Goal: Find specific page/section: Find specific page/section

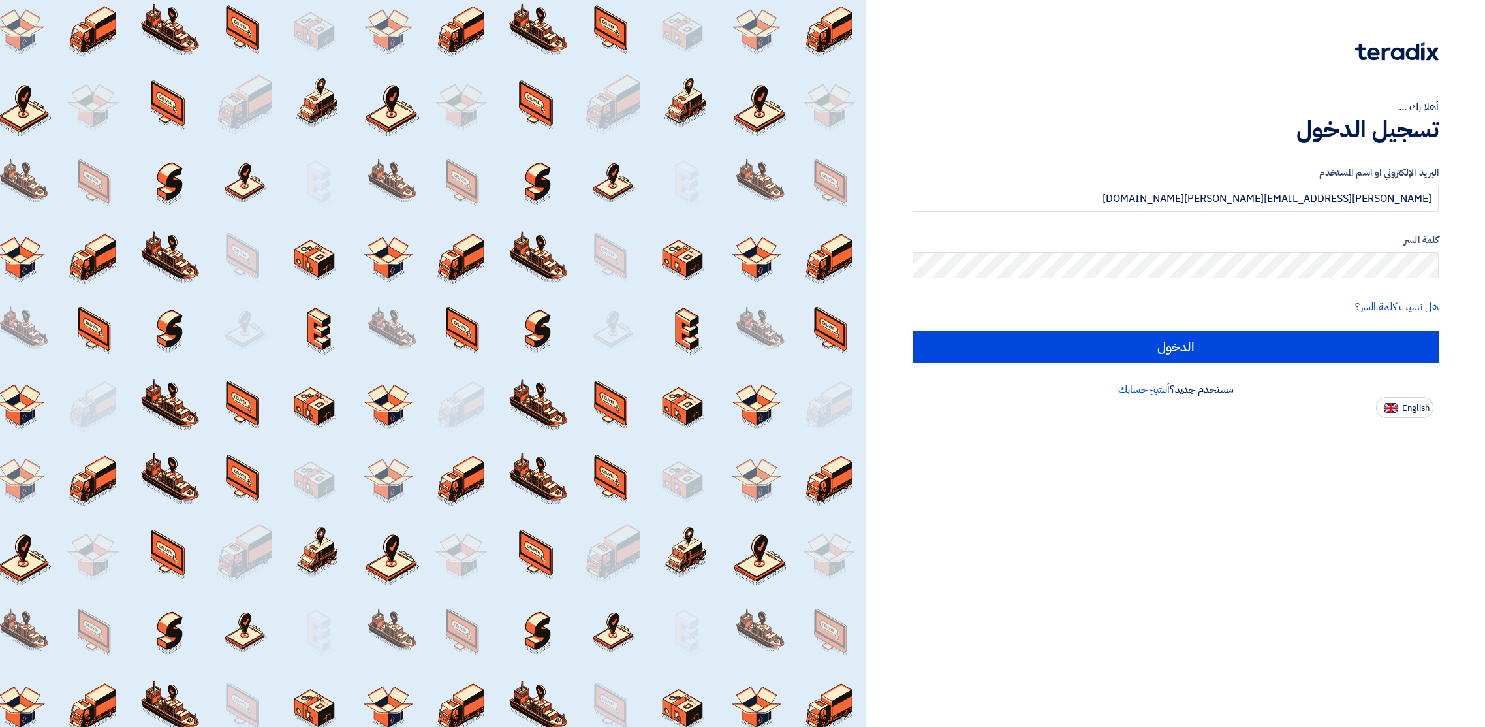
click at [1167, 332] on input "الدخول" at bounding box center [1176, 346] width 526 height 33
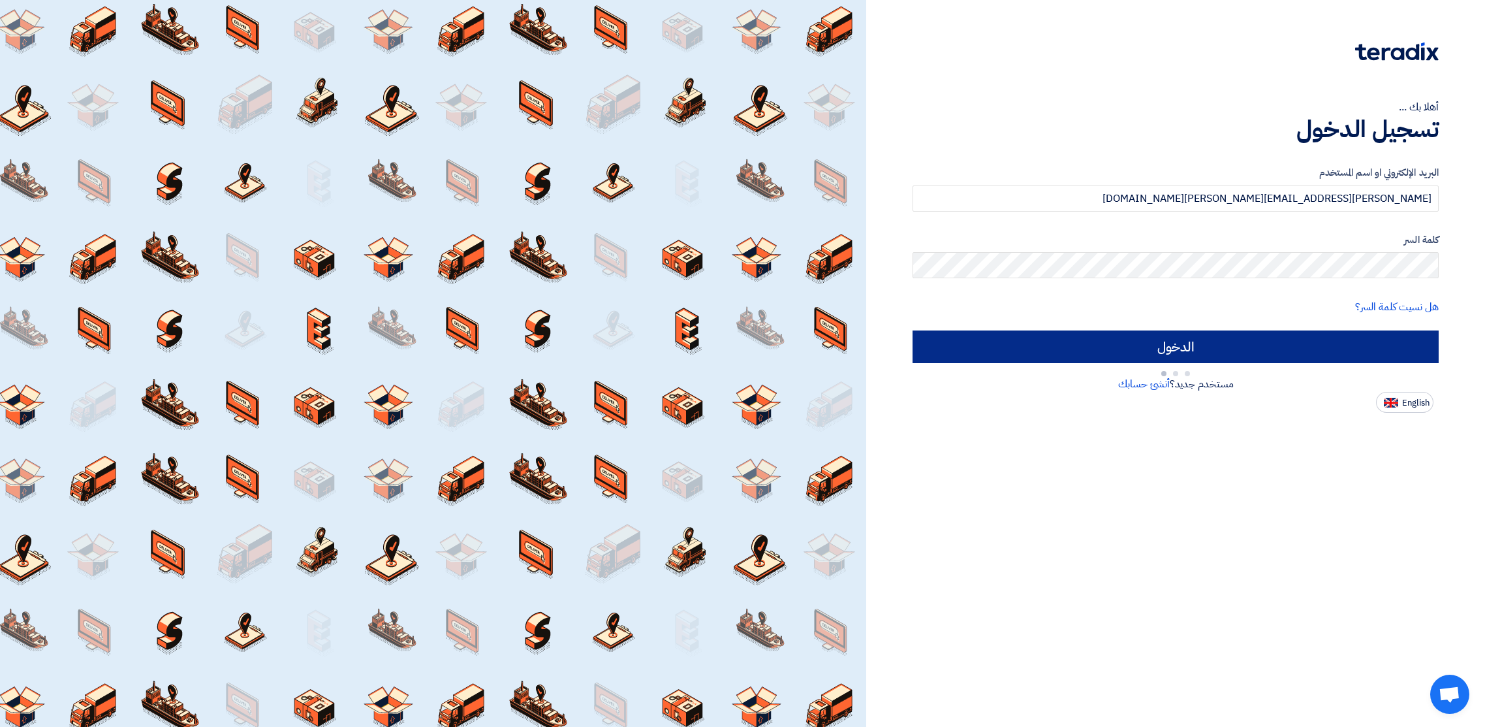
type input "Sign in"
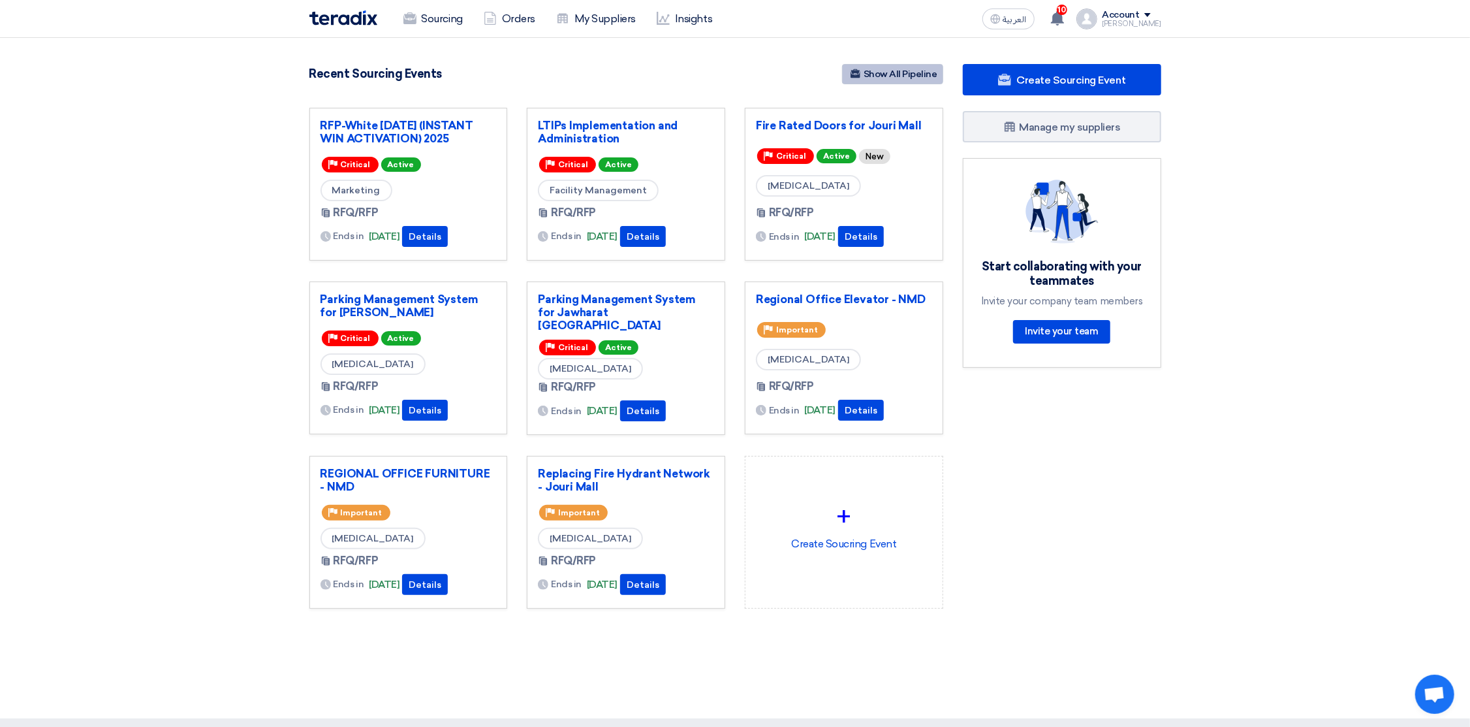
click at [891, 75] on link "Show All Pipeline" at bounding box center [892, 74] width 101 height 20
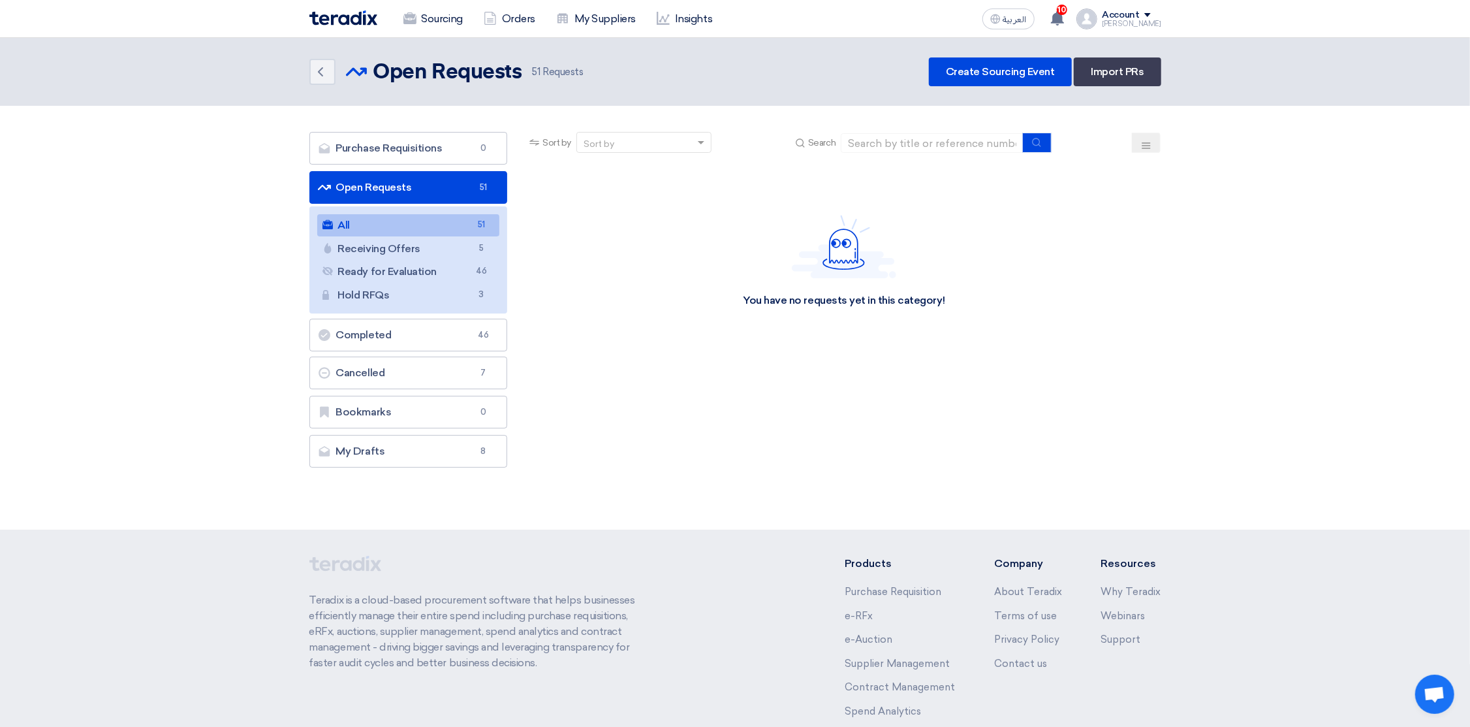
click at [1146, 142] on icon at bounding box center [1146, 145] width 10 height 10
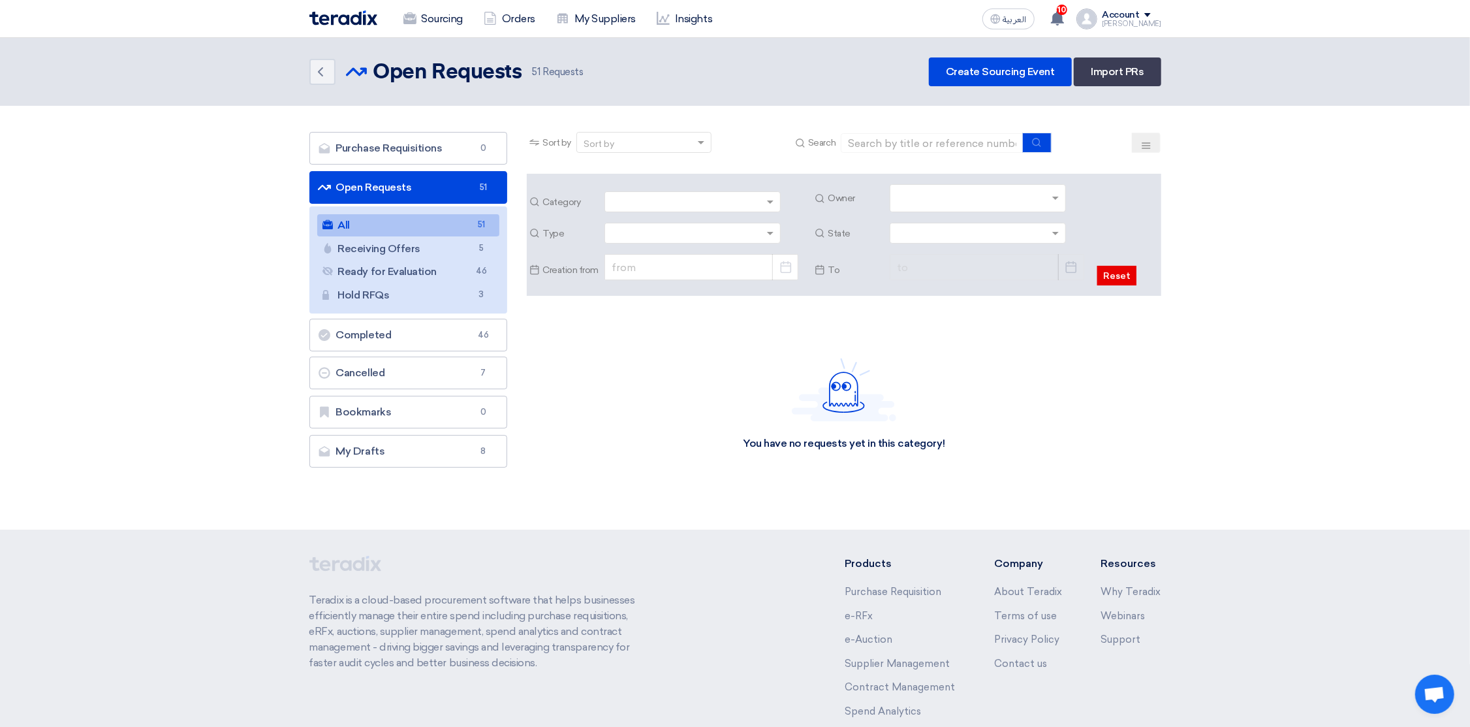
click at [997, 197] on input "text" at bounding box center [979, 200] width 165 height 22
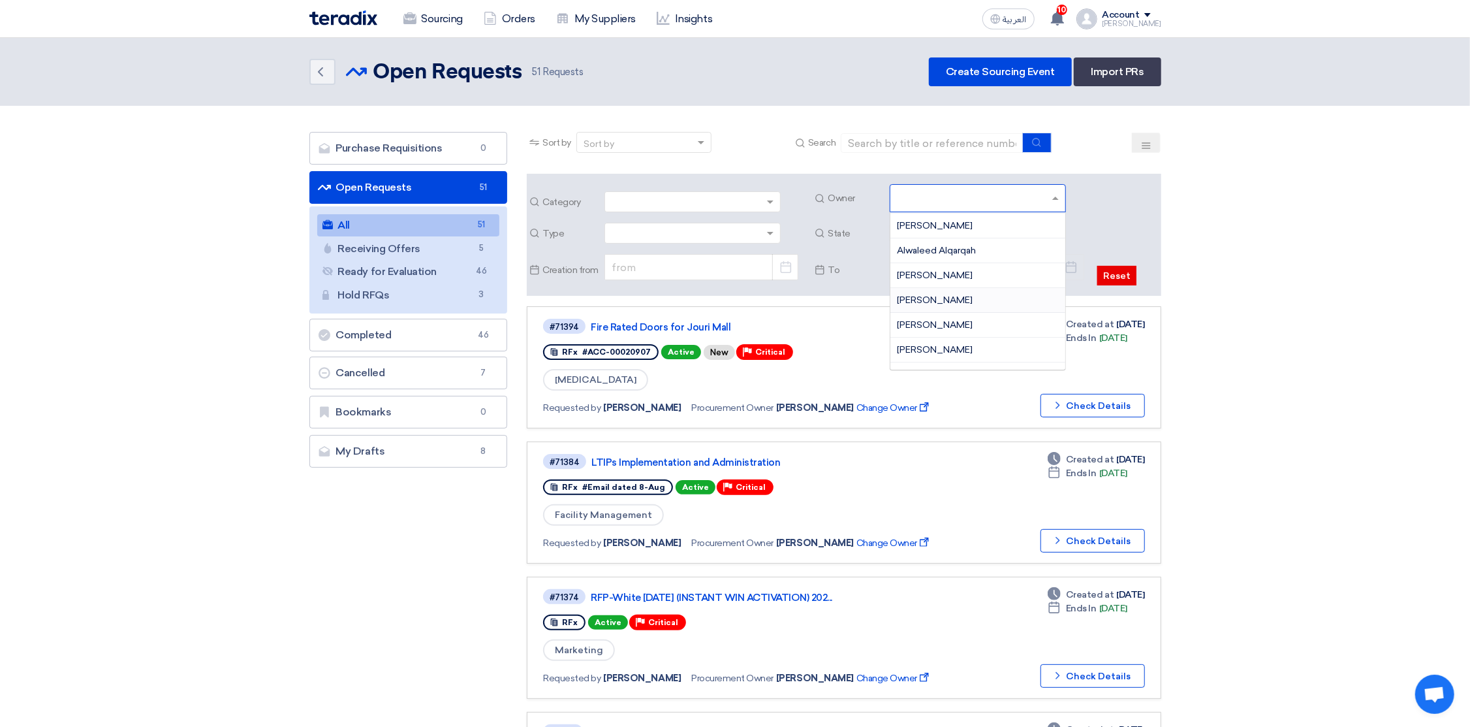
scroll to position [196, 0]
click at [925, 324] on span "Dowel Sanchez" at bounding box center [935, 326] width 76 height 11
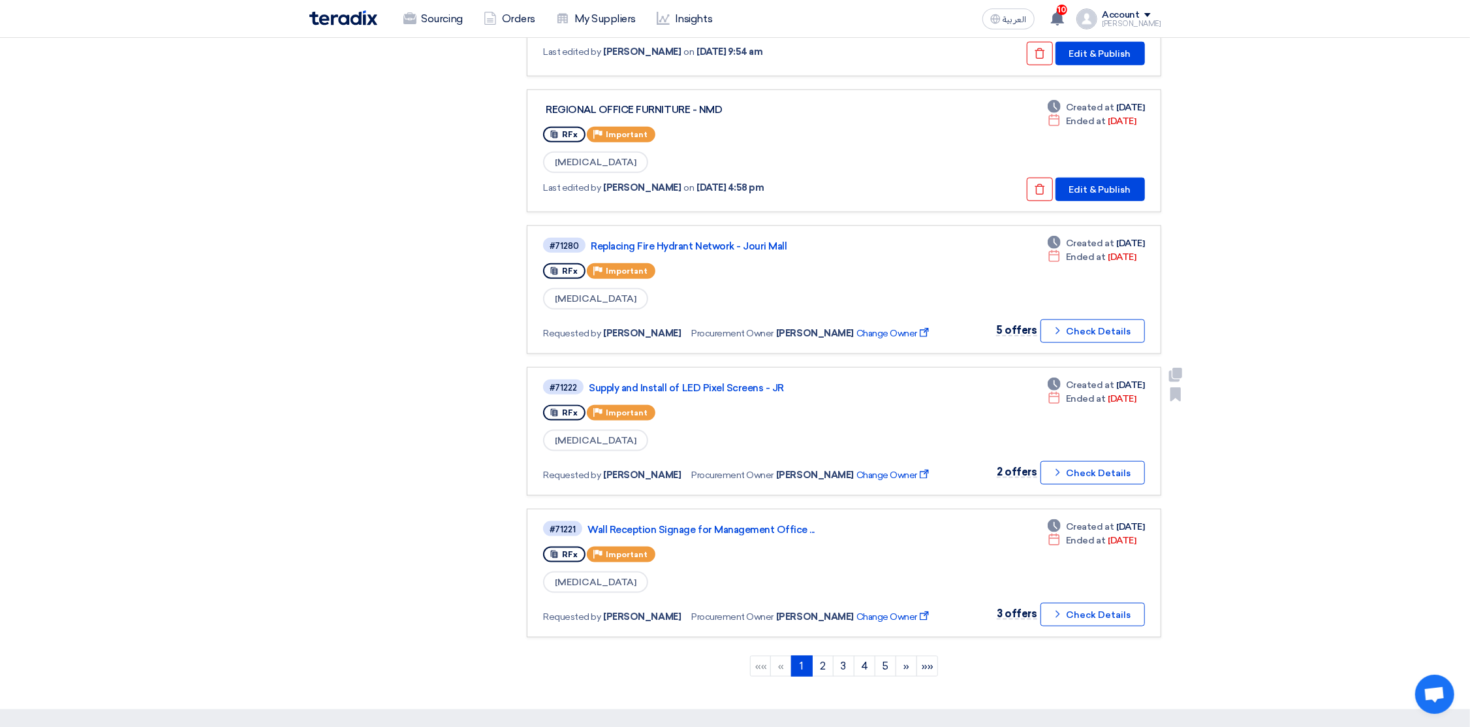
scroll to position [1077, 0]
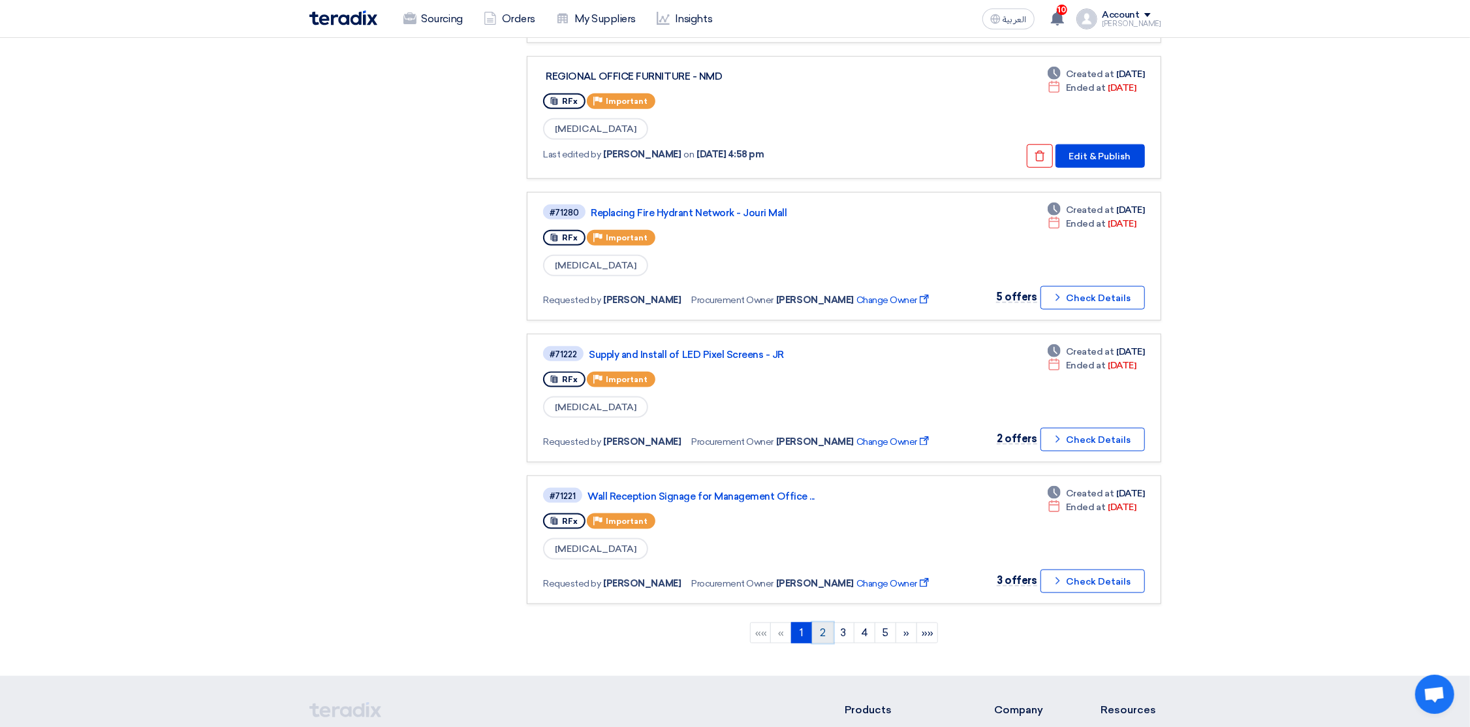
click at [825, 622] on link "2" at bounding box center [823, 632] width 22 height 21
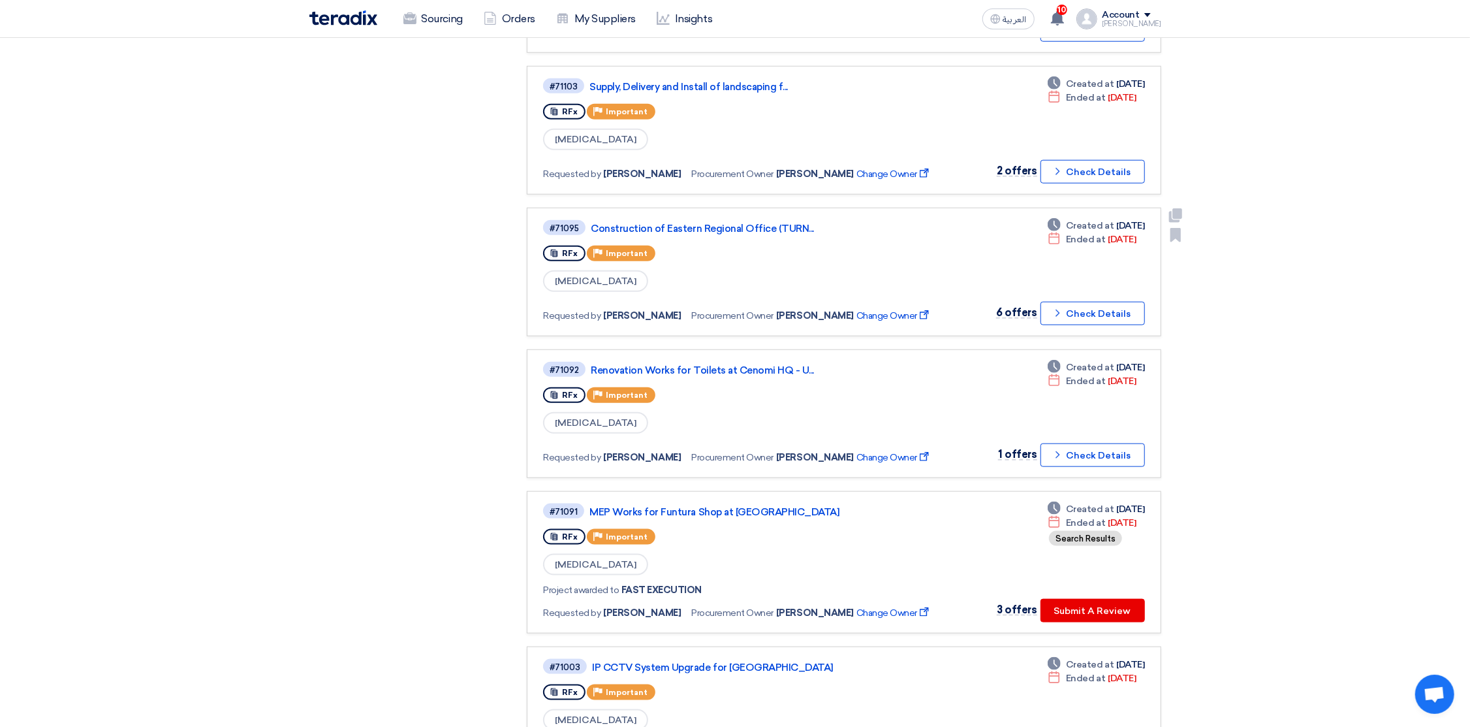
scroll to position [979, 0]
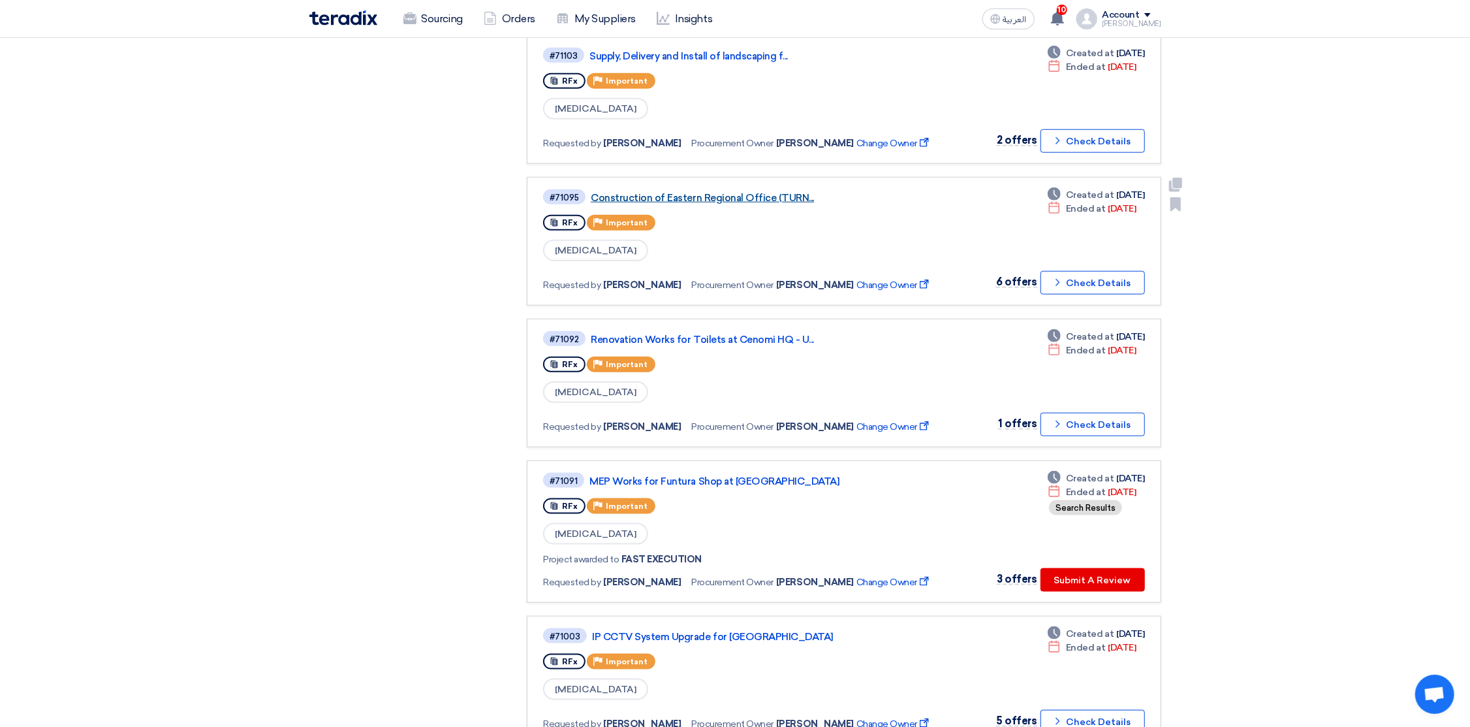
click at [731, 192] on link "Construction of Eastern Regional Office (TURN..." at bounding box center [754, 198] width 326 height 12
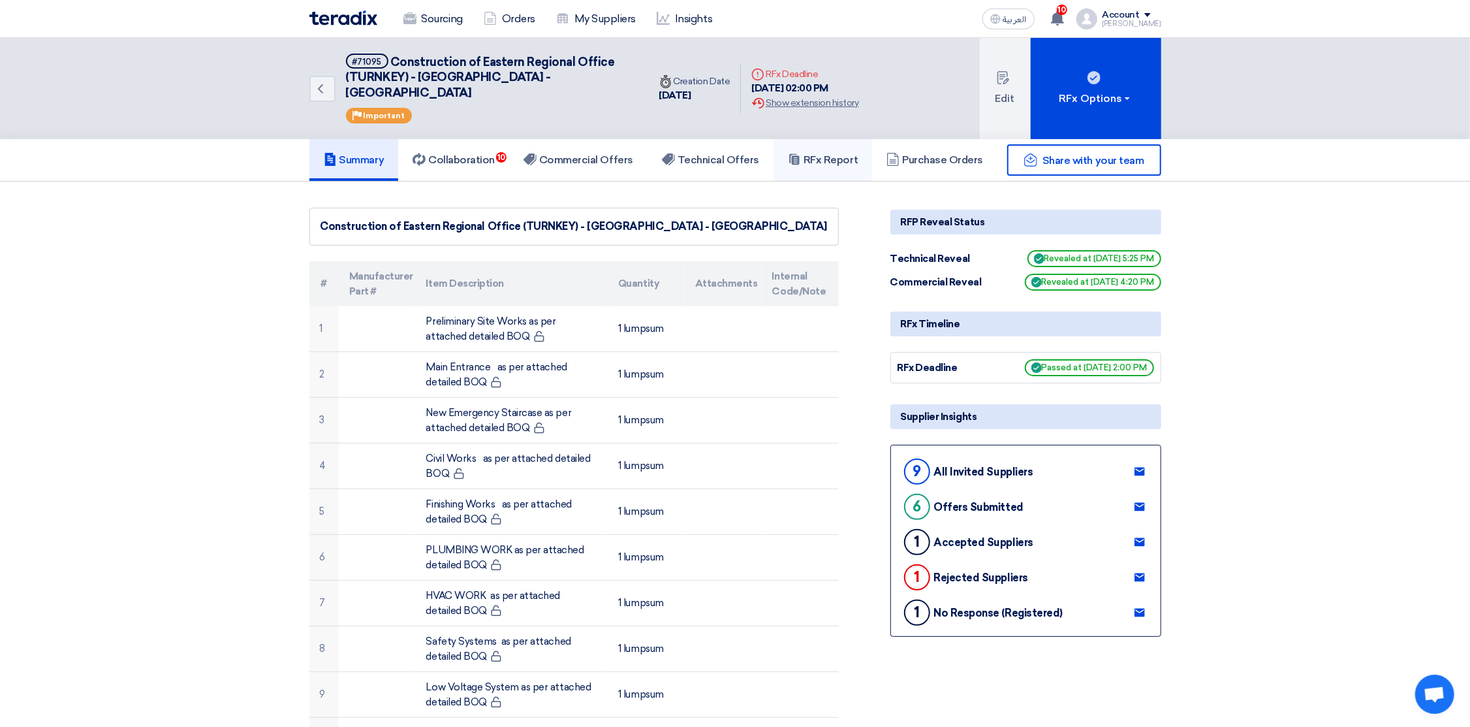
click at [842, 153] on h5 "RFx Report" at bounding box center [823, 159] width 70 height 13
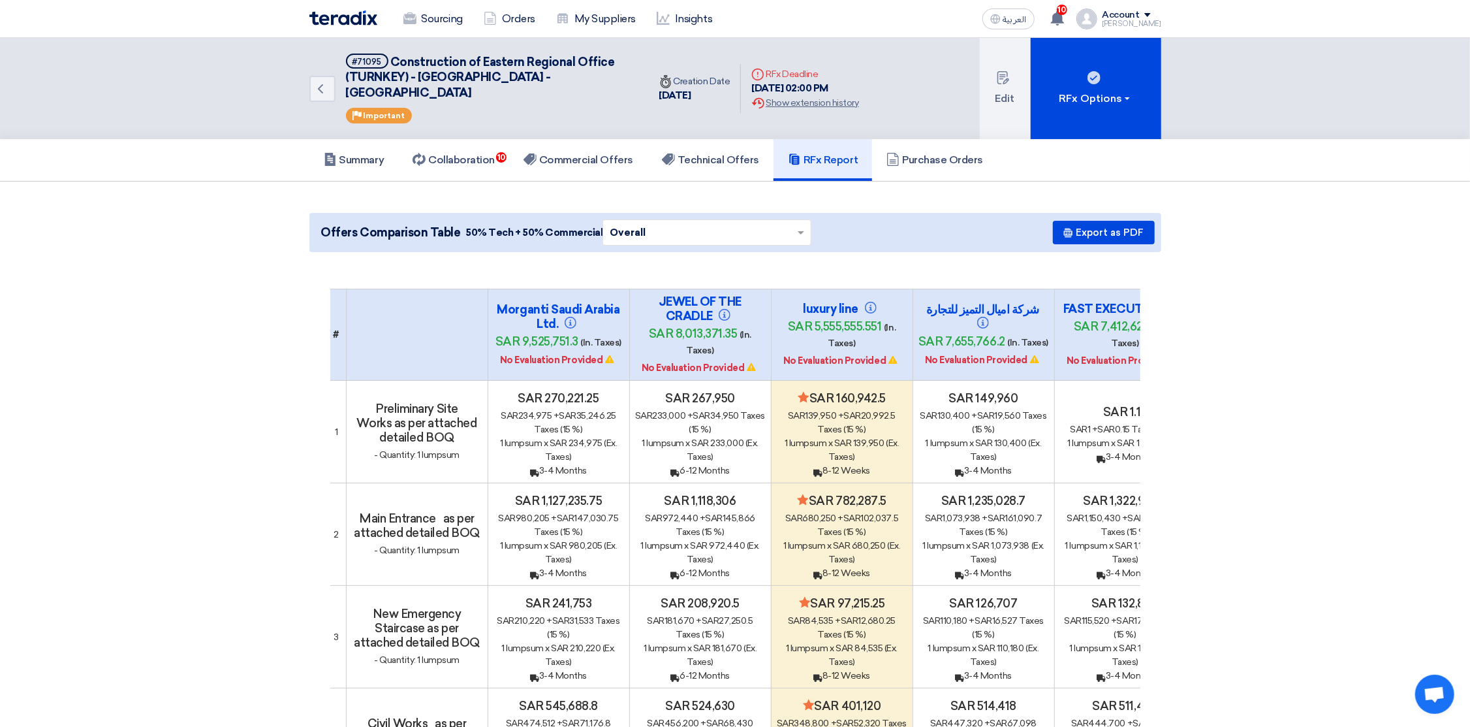
click at [342, 18] on img at bounding box center [343, 17] width 68 height 15
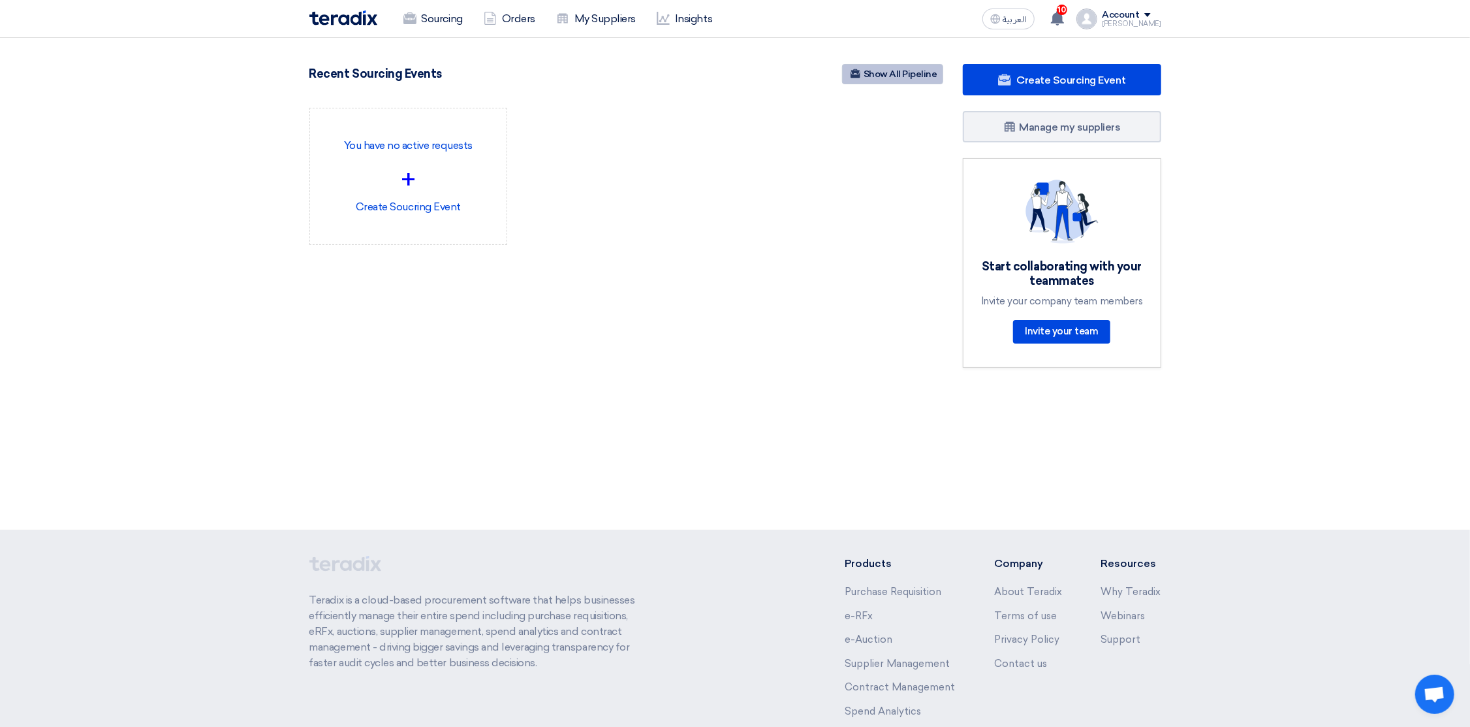
click at [915, 73] on link "Show All Pipeline" at bounding box center [892, 74] width 101 height 20
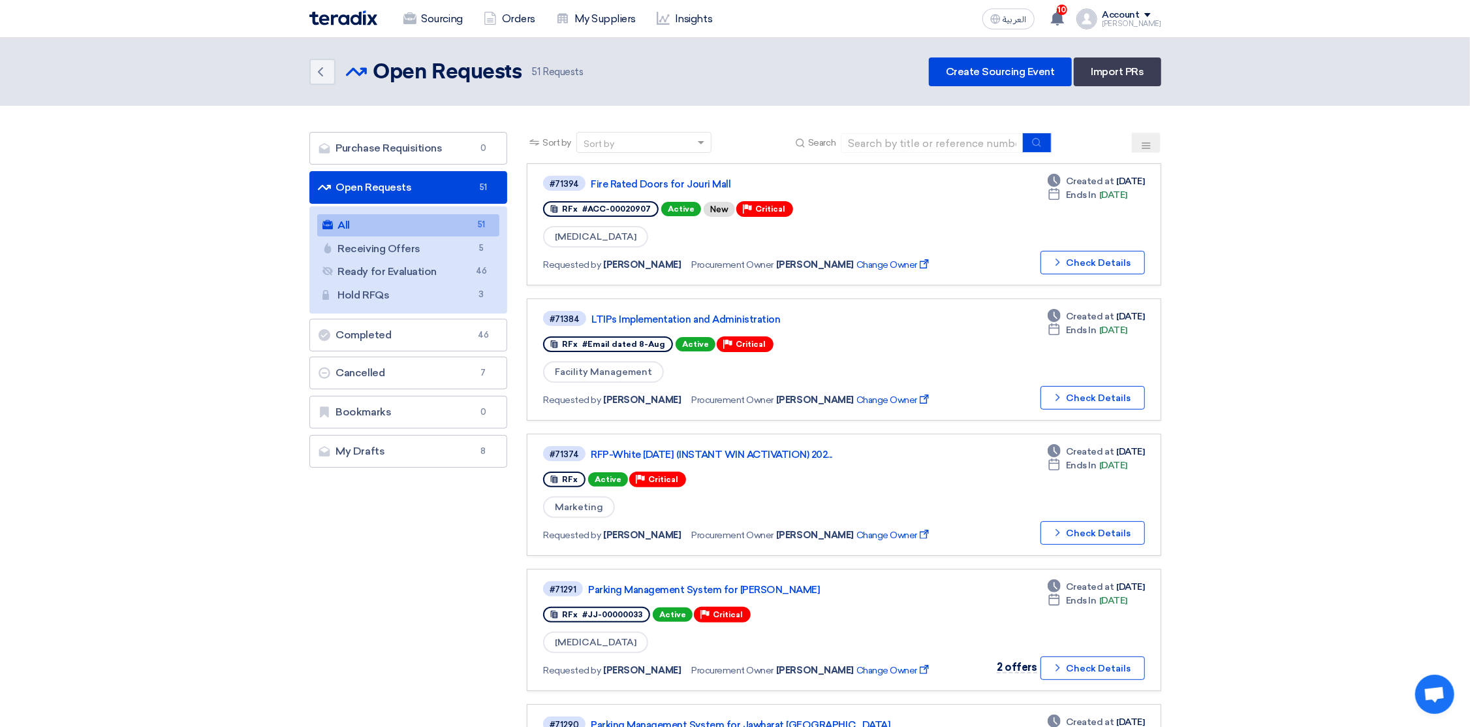
click at [1146, 142] on use at bounding box center [1146, 145] width 8 height 6
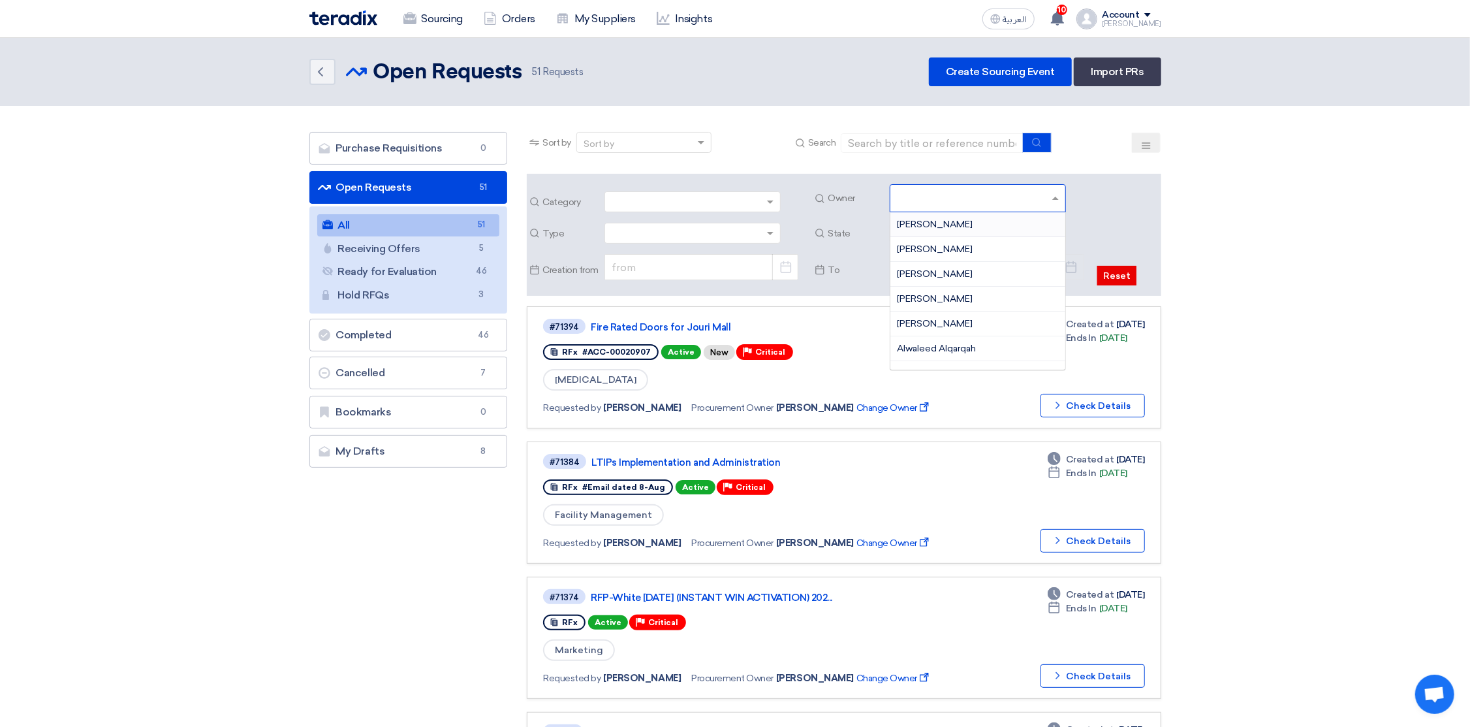
click at [966, 198] on input "text" at bounding box center [979, 200] width 165 height 22
click at [924, 317] on div "Dowel Sanchez" at bounding box center [978, 326] width 175 height 25
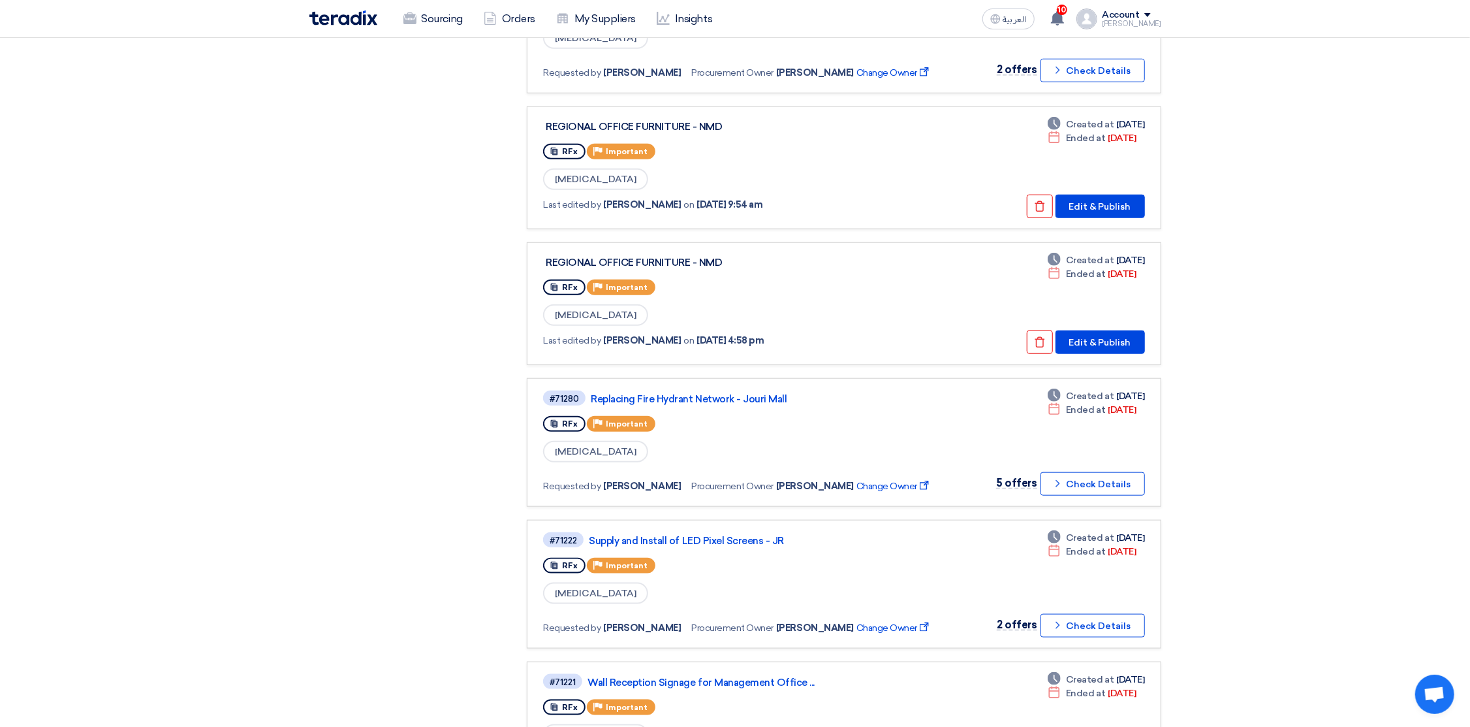
scroll to position [979, 0]
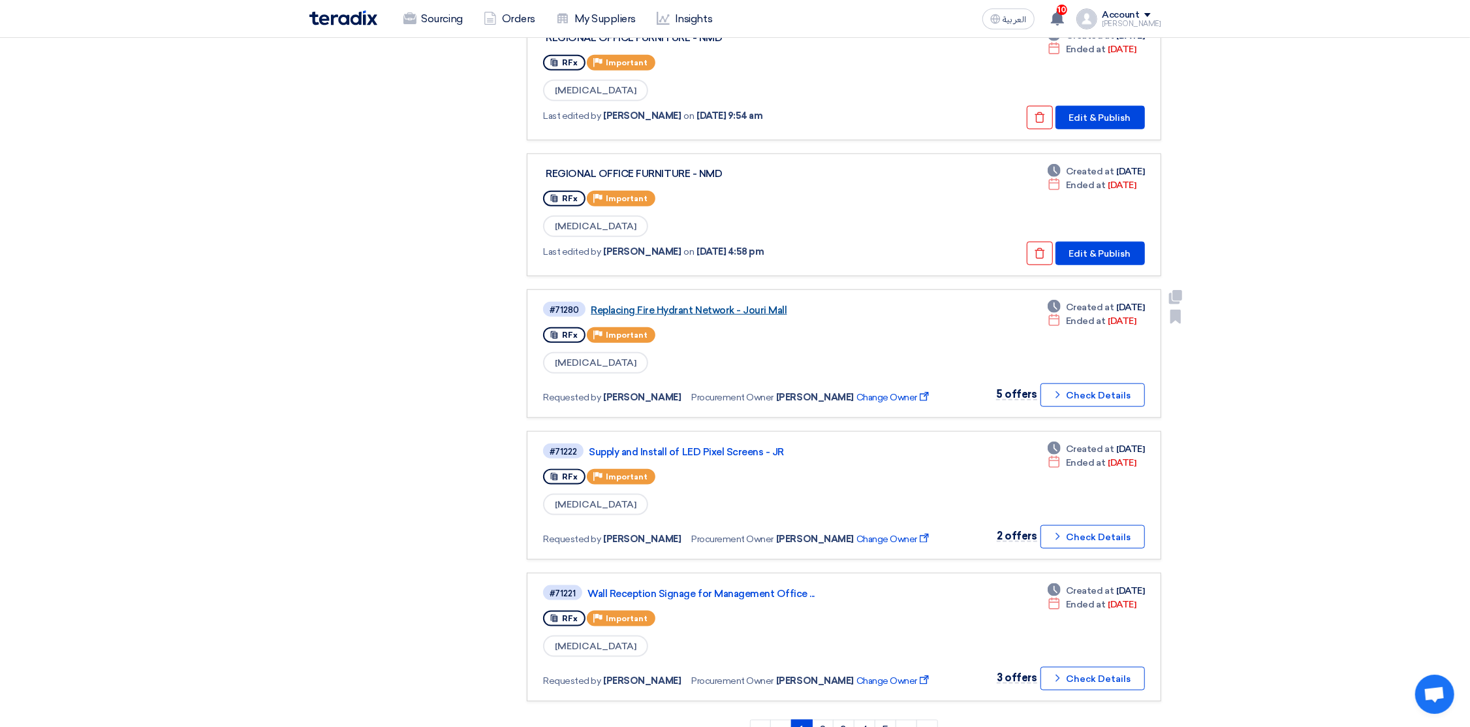
click at [701, 304] on link "Replacing Fire Hydrant Network - Jouri Mall" at bounding box center [754, 310] width 326 height 12
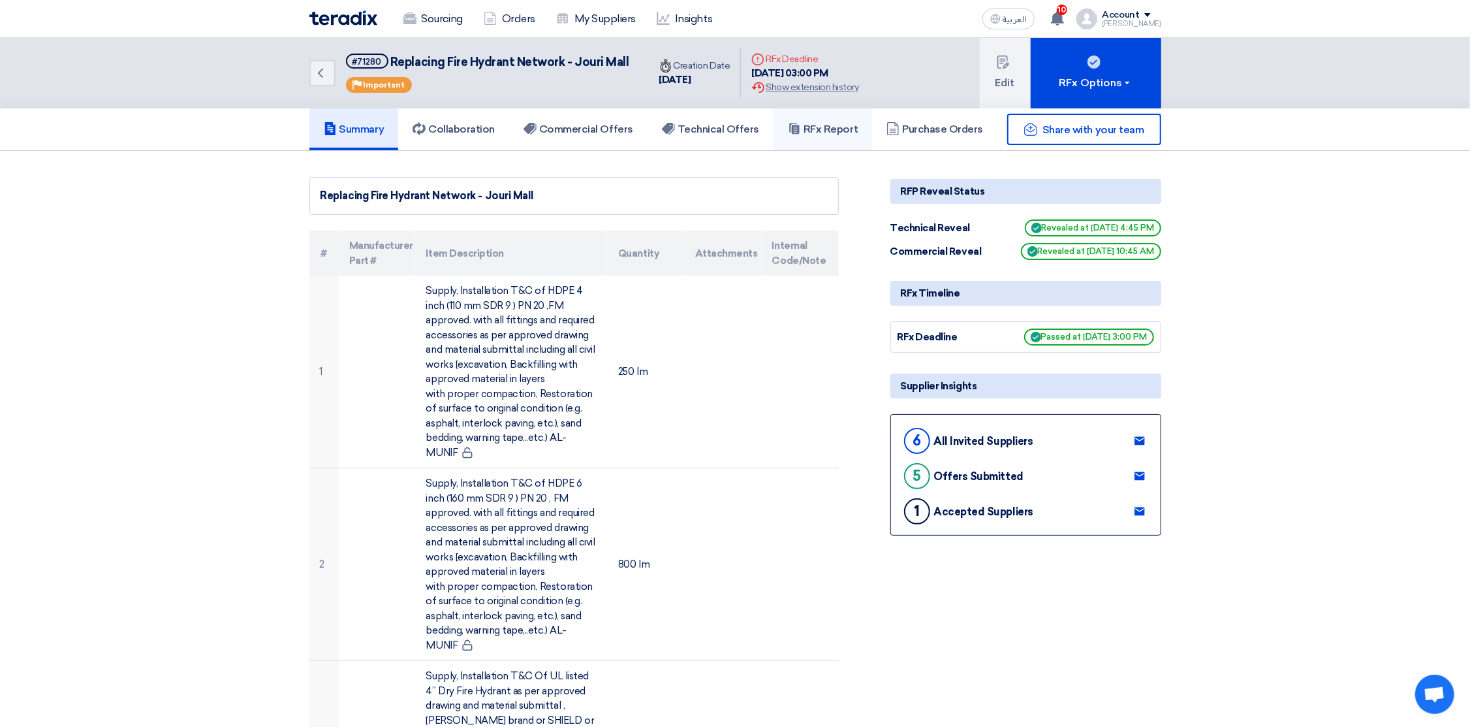
click at [835, 133] on h5 "RFx Report" at bounding box center [823, 129] width 70 height 13
